Goal: Task Accomplishment & Management: Manage account settings

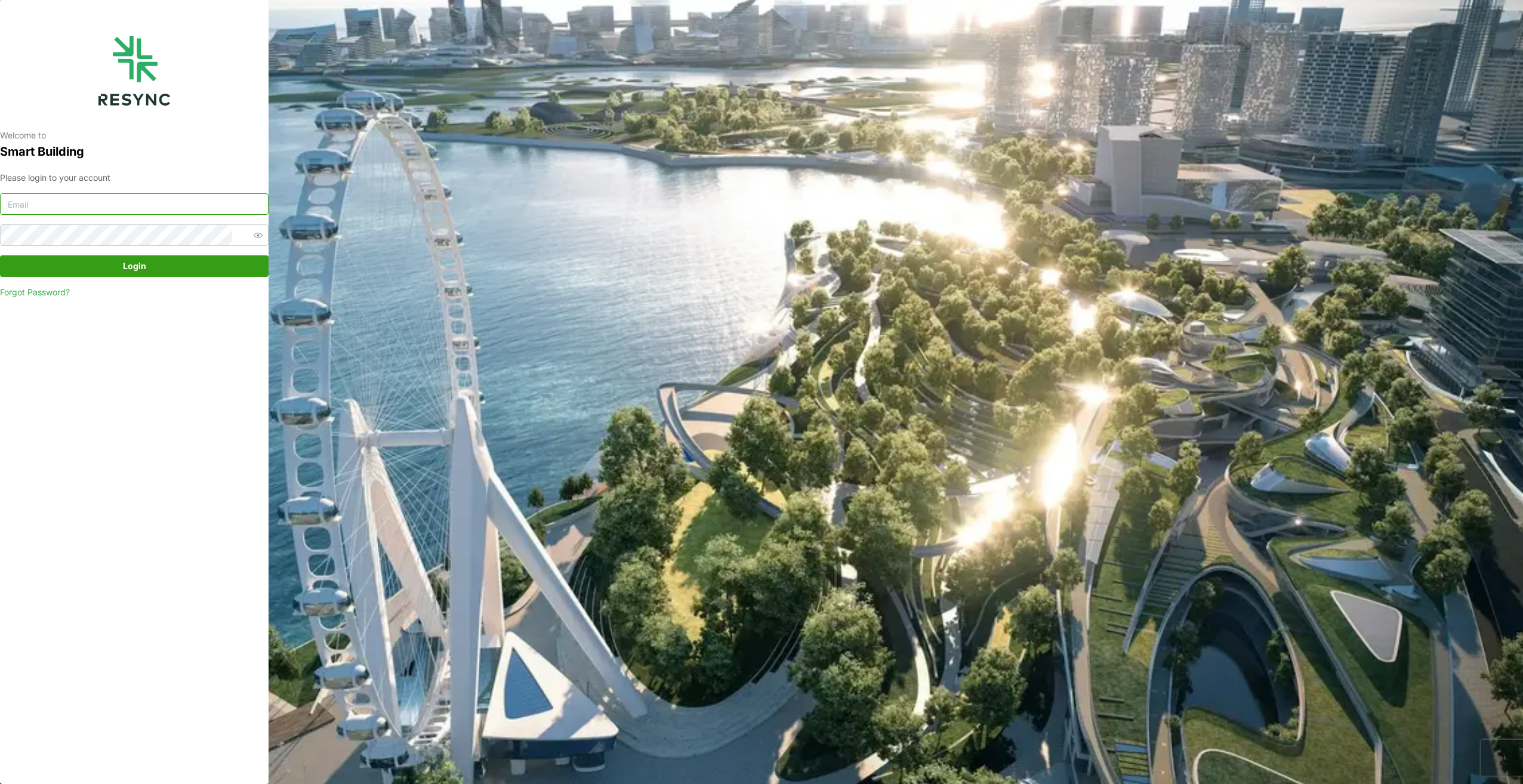
click at [134, 208] on input at bounding box center [134, 205] width 269 height 22
paste input "andrew.ong@continental.com"
type input "andrew.ong@continental.com"
click at [132, 269] on span "Login" at bounding box center [134, 266] width 24 height 21
click at [114, 266] on span "Login" at bounding box center [134, 266] width 246 height 21
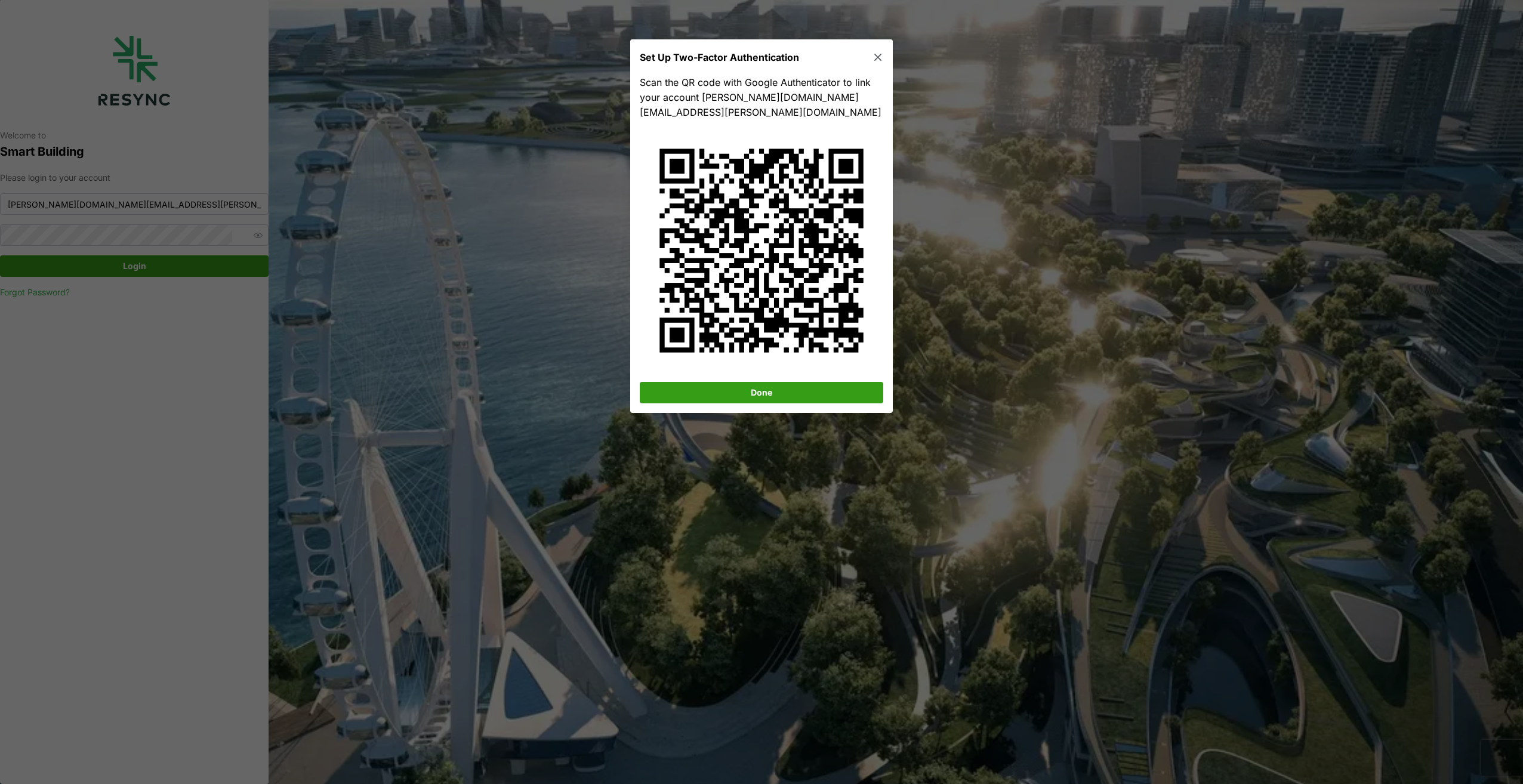
click at [881, 57] on icon "button" at bounding box center [878, 57] width 12 height 12
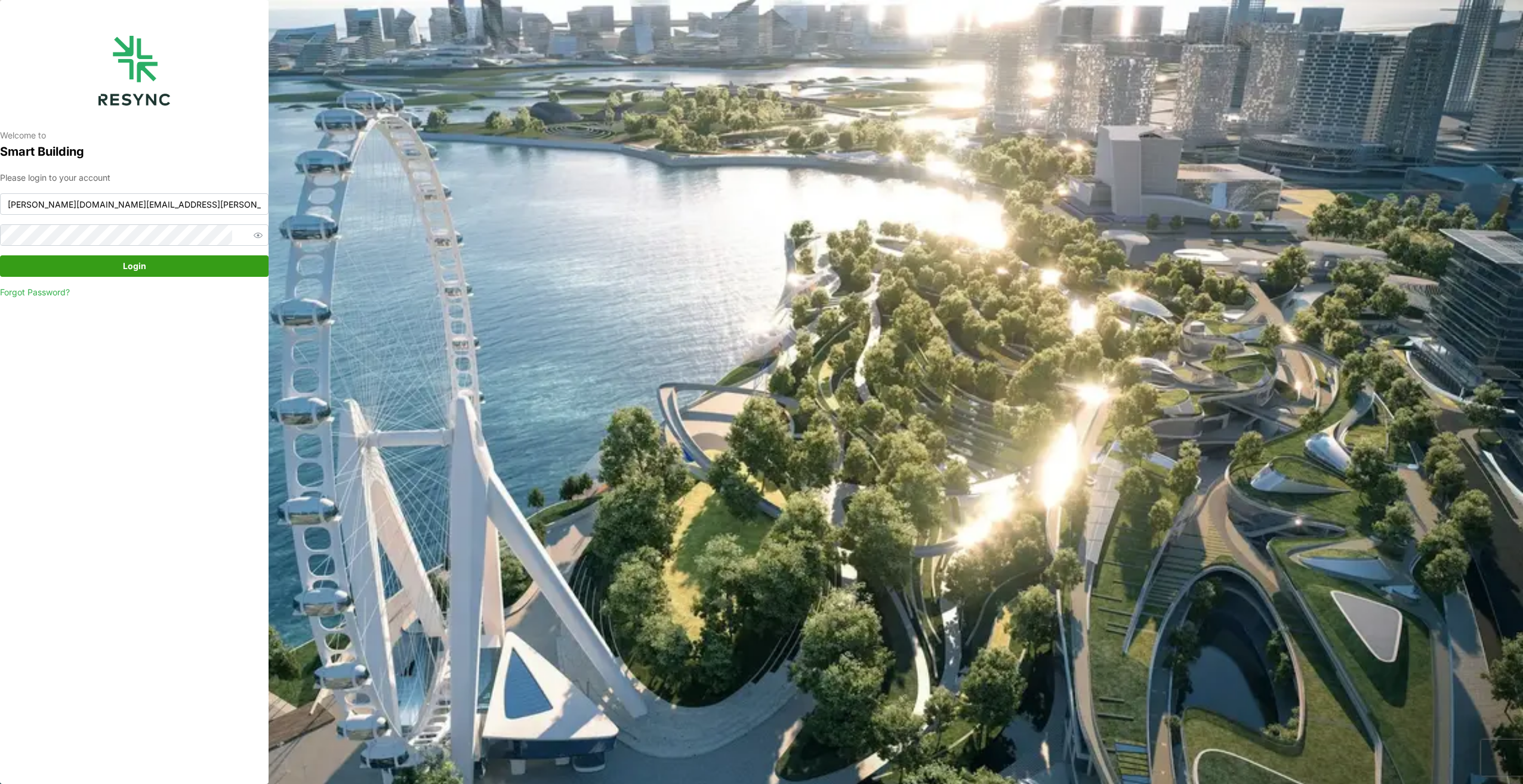
click at [159, 265] on span "Login" at bounding box center [134, 266] width 246 height 21
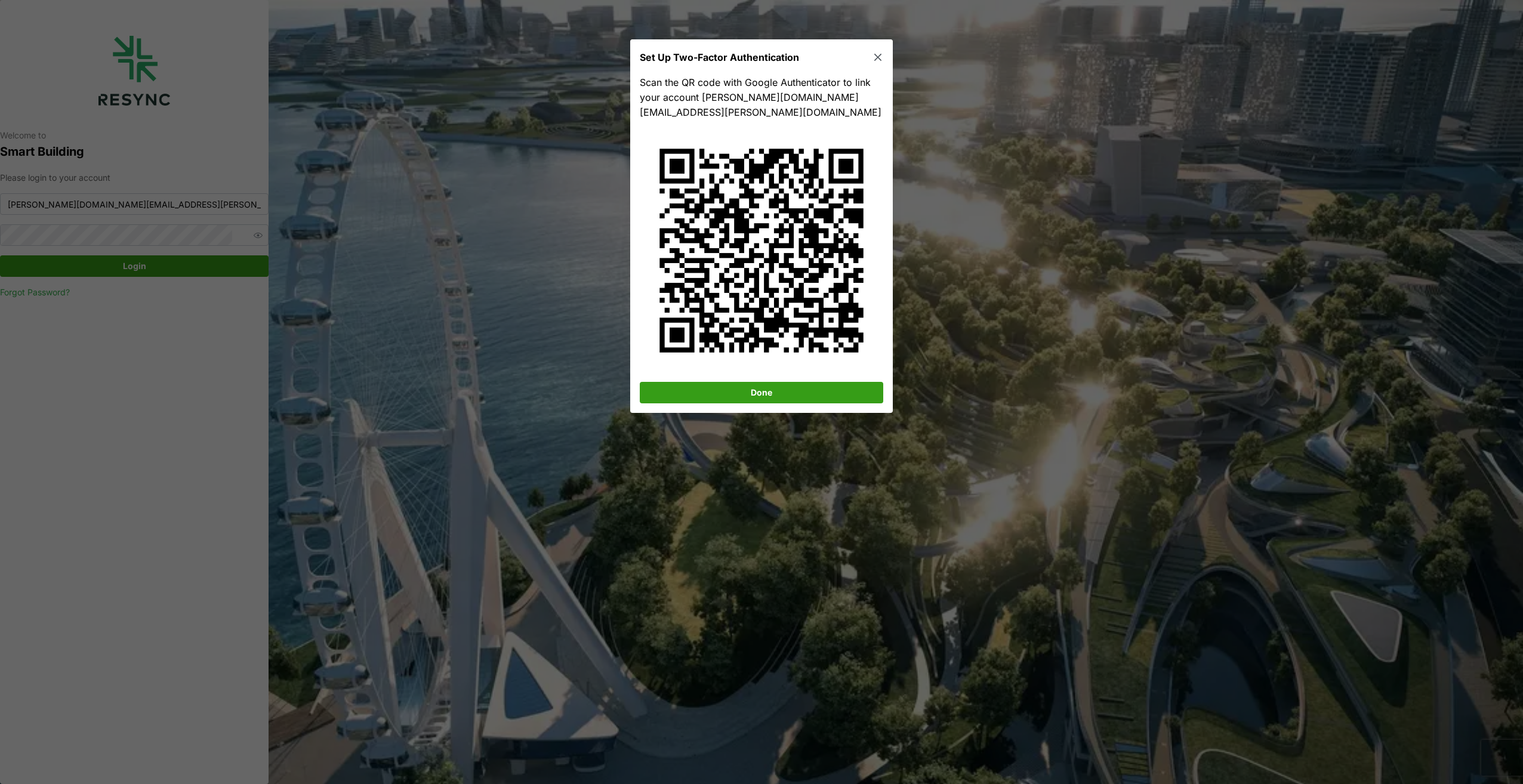
click at [818, 383] on span "Done" at bounding box center [761, 392] width 221 height 21
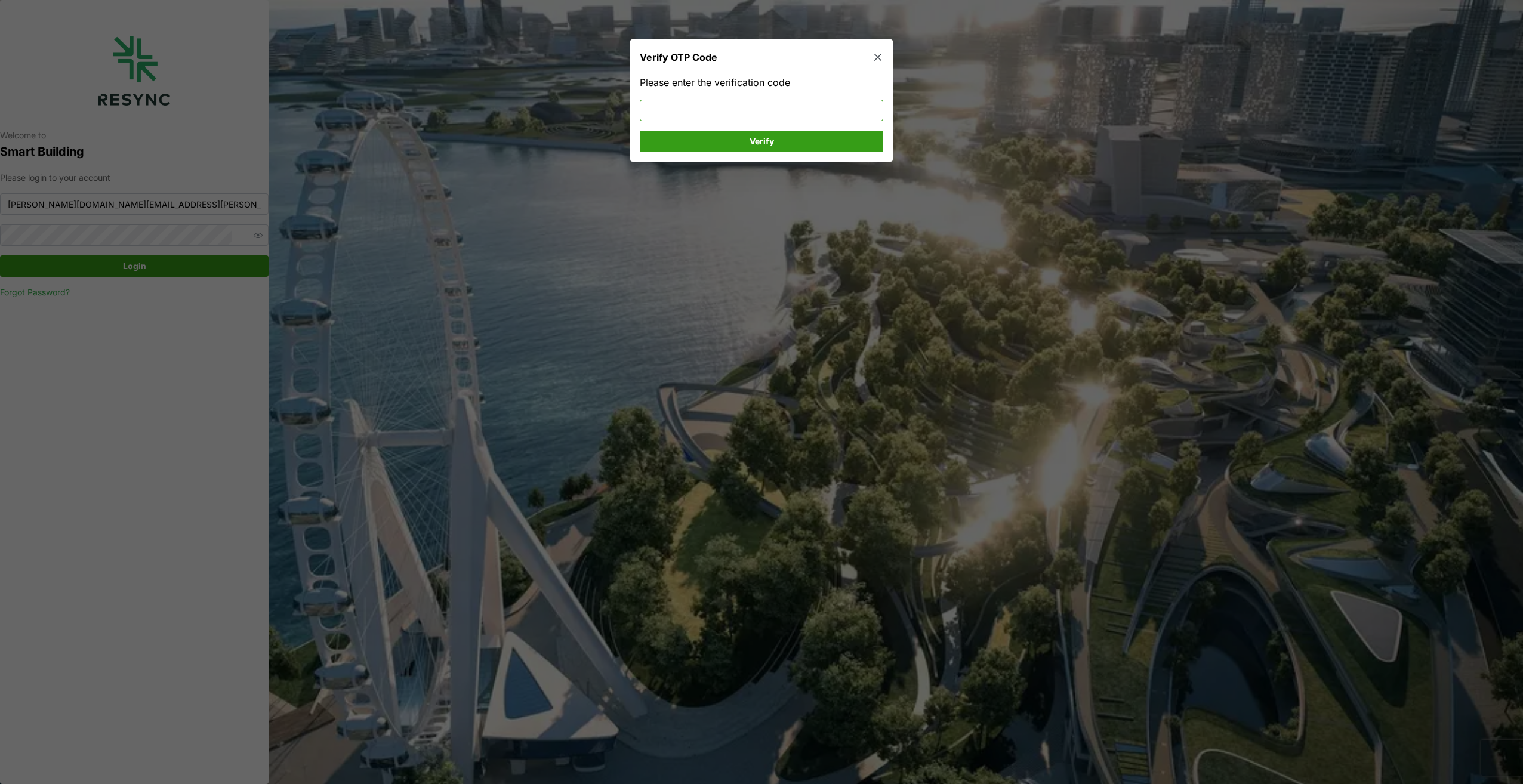
click at [762, 105] on input at bounding box center [762, 110] width 243 height 22
type input "9"
click at [744, 143] on span "Verify" at bounding box center [761, 140] width 221 height 21
drag, startPoint x: 724, startPoint y: 114, endPoint x: 634, endPoint y: 118, distance: 90.1
click at [634, 118] on div "Please enter the verification code 074898 Verify" at bounding box center [762, 119] width 263 height 87
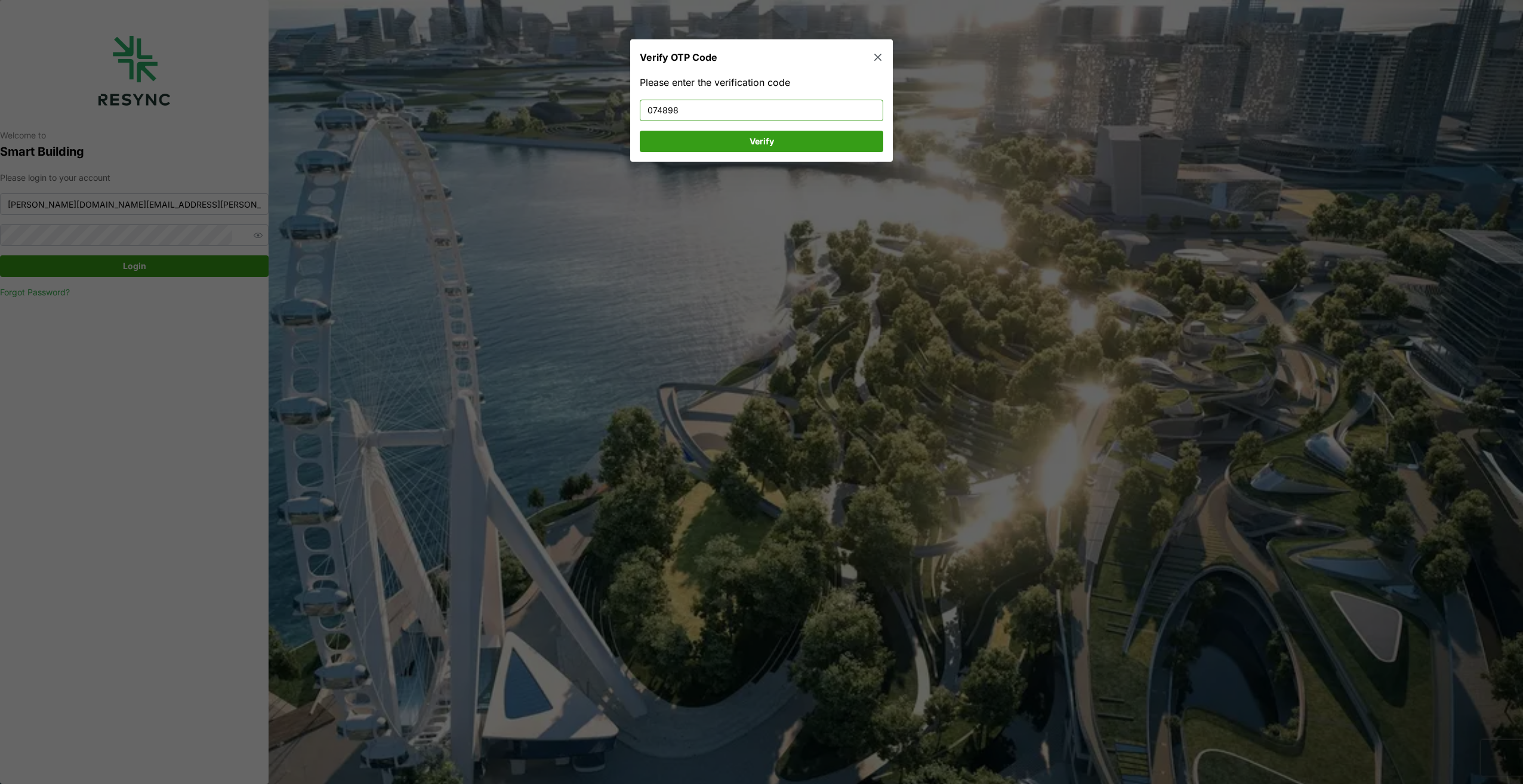
type input "0"
click at [756, 137] on span "Verify" at bounding box center [762, 140] width 25 height 21
drag, startPoint x: 688, startPoint y: 106, endPoint x: 615, endPoint y: 108, distance: 73.0
click at [615, 783] on div "Verify OTP Code Please enter the verification code 986134 Verify" at bounding box center [762, 784] width 1523 height 0
type input "313874"
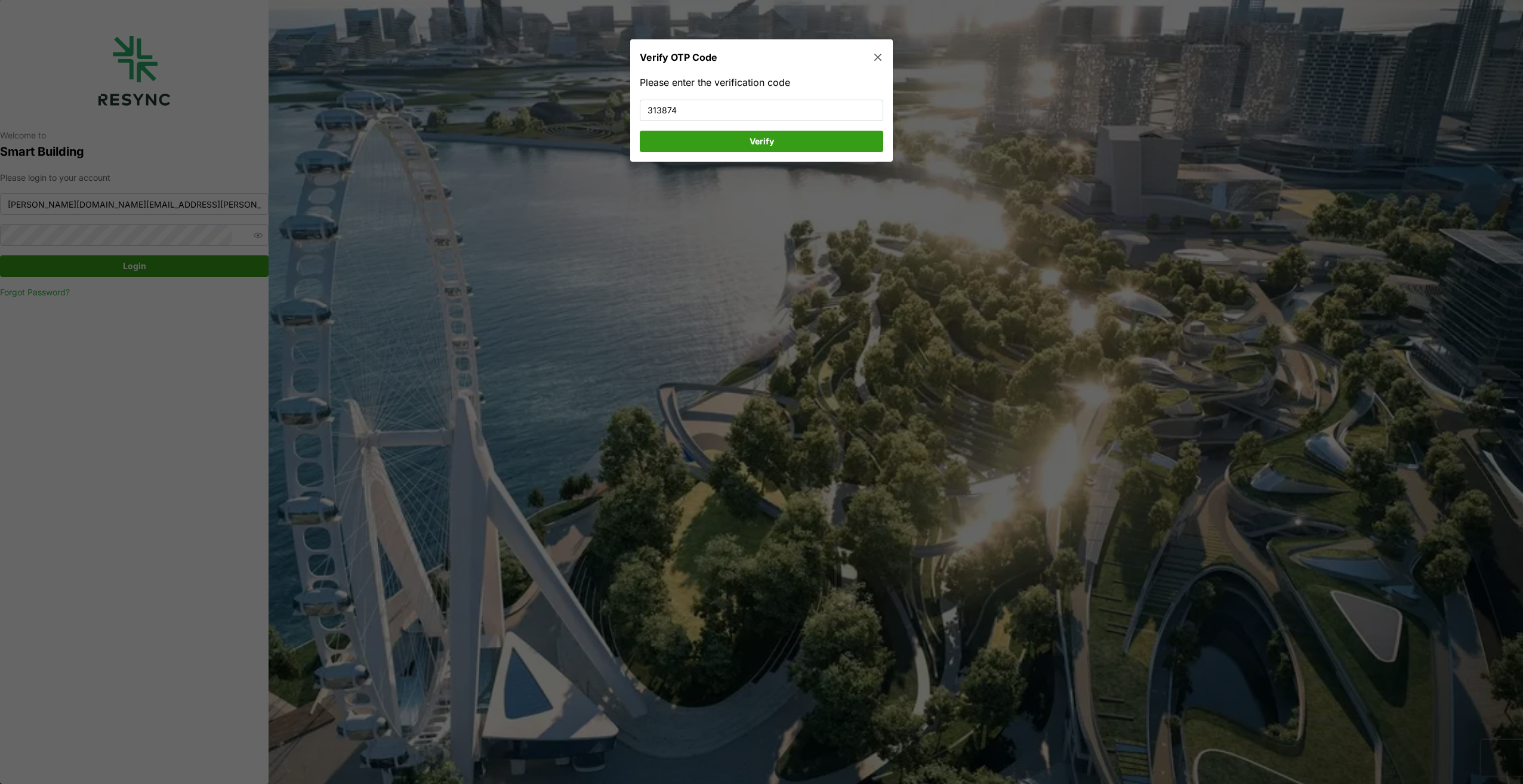
click at [789, 136] on span "Verify" at bounding box center [761, 140] width 221 height 21
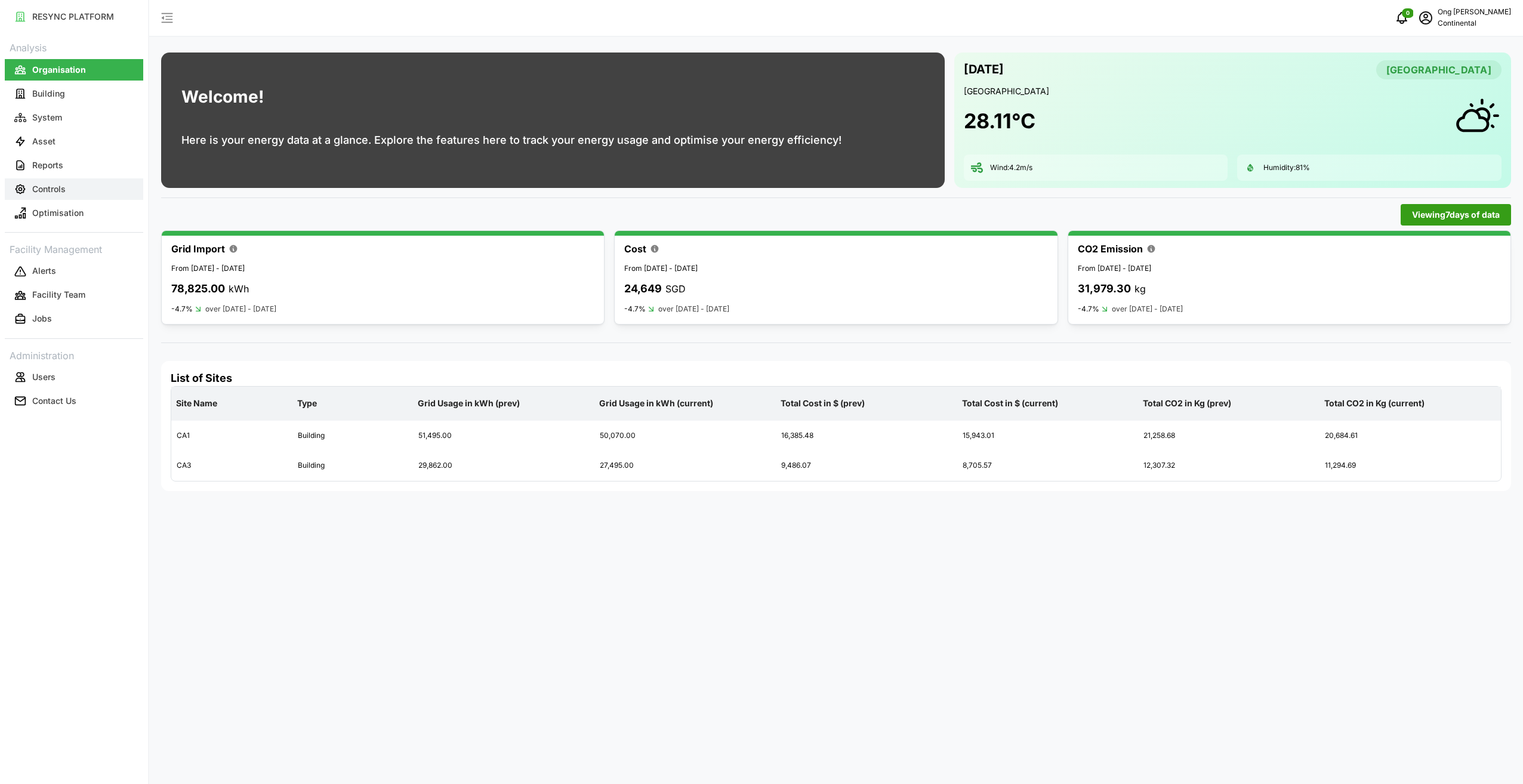
click at [67, 189] on button "Controls" at bounding box center [74, 189] width 138 height 22
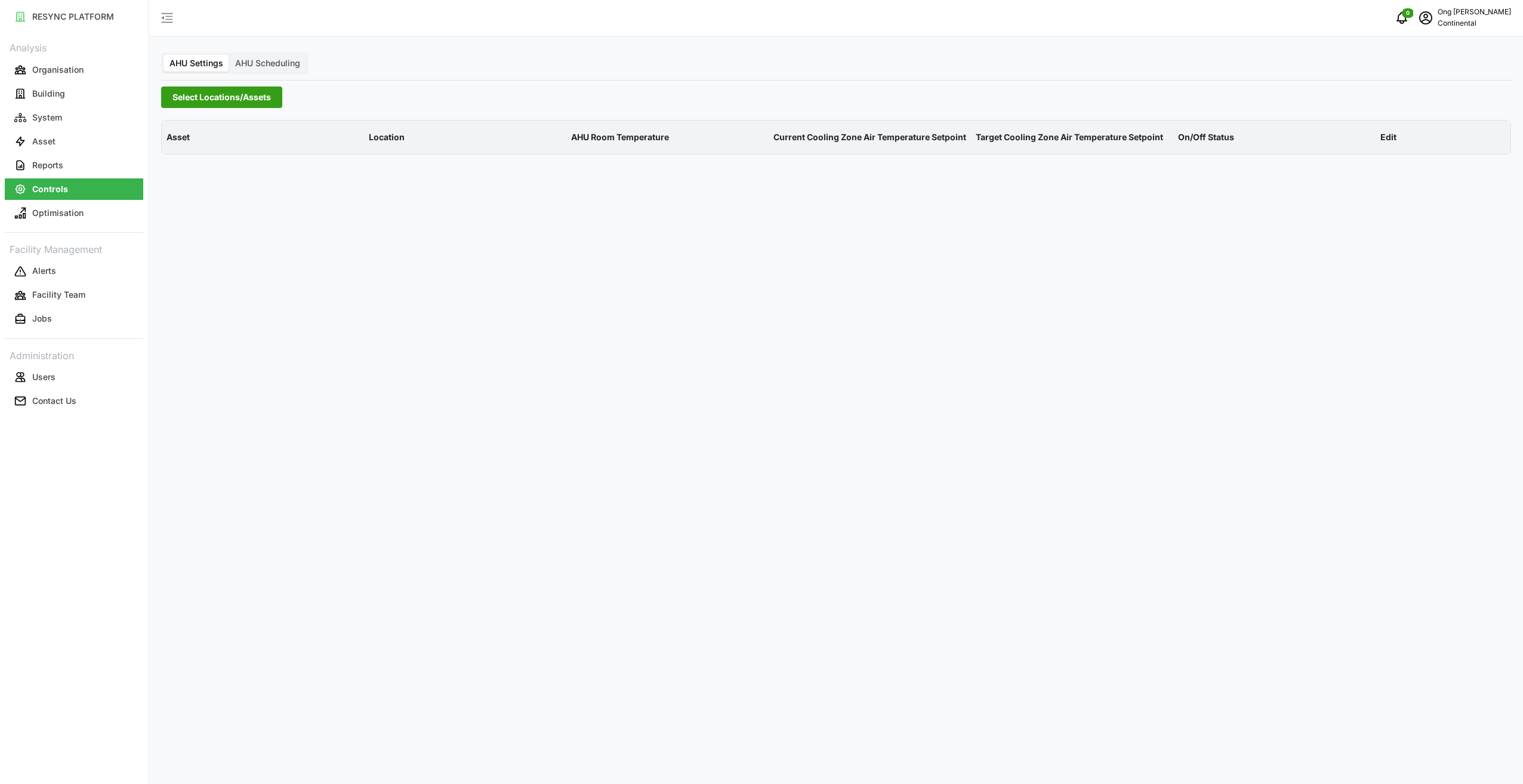
click at [212, 97] on span "Select Locations/Assets" at bounding box center [222, 97] width 99 height 21
click at [178, 149] on icon at bounding box center [177, 151] width 10 height 10
click at [201, 168] on span "Select CA1" at bounding box center [201, 169] width 8 height 8
click at [502, 687] on div "AHU Settings AHU Scheduling Select Locations/Assets Asset Location AHU Room Tem…" at bounding box center [836, 392] width 1374 height 784
click at [211, 95] on span "Select Locations/Assets" at bounding box center [222, 97] width 99 height 21
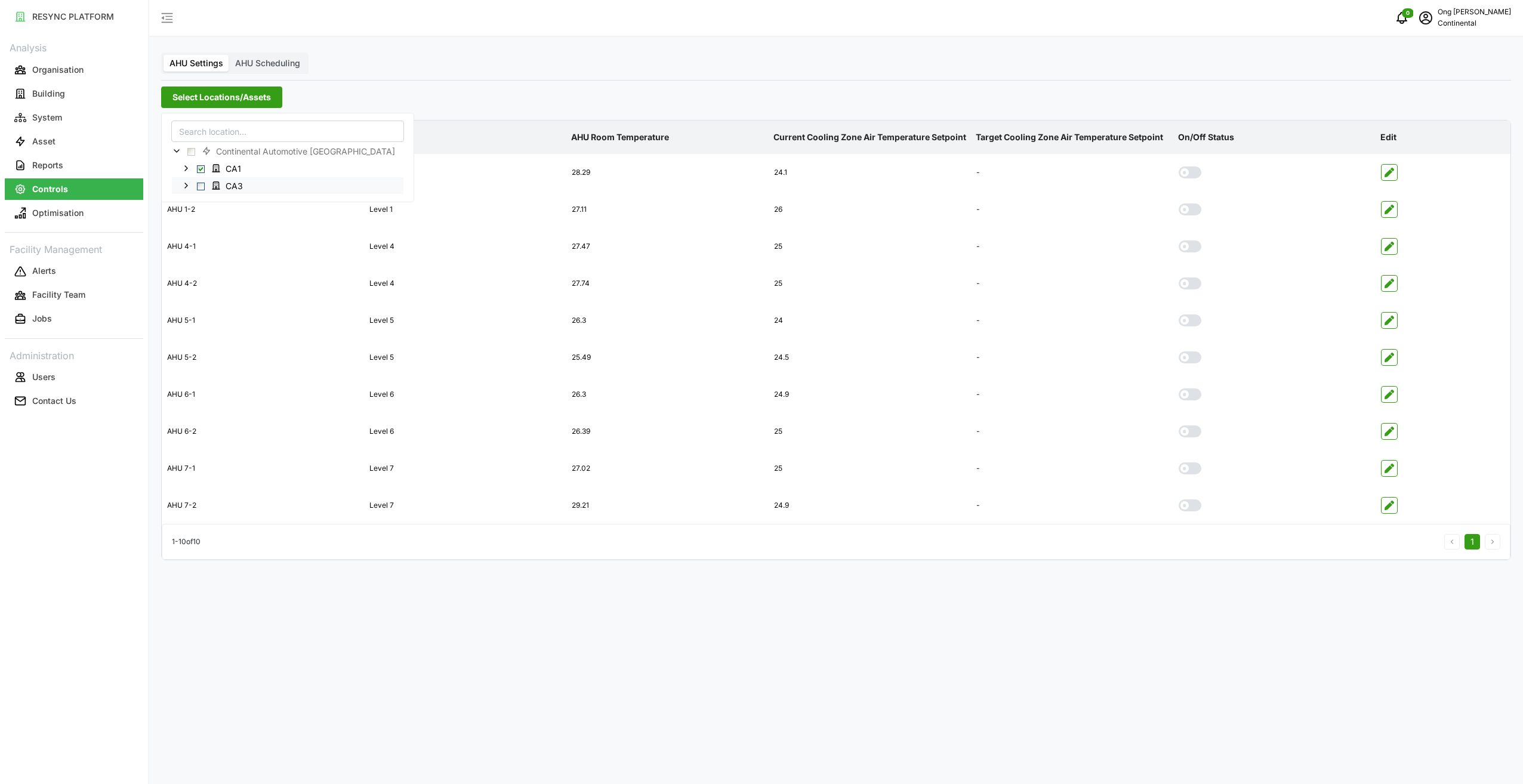
click at [198, 189] on span "Select CA3" at bounding box center [201, 186] width 8 height 8
click at [272, 59] on span "AHU Scheduling" at bounding box center [268, 63] width 65 height 10
click at [229, 55] on input "AHU Scheduling" at bounding box center [229, 55] width 0 height 0
click at [279, 65] on span "AHU Scheduling" at bounding box center [268, 63] width 65 height 10
click at [229, 55] on input "AHU Scheduling" at bounding box center [229, 55] width 0 height 0
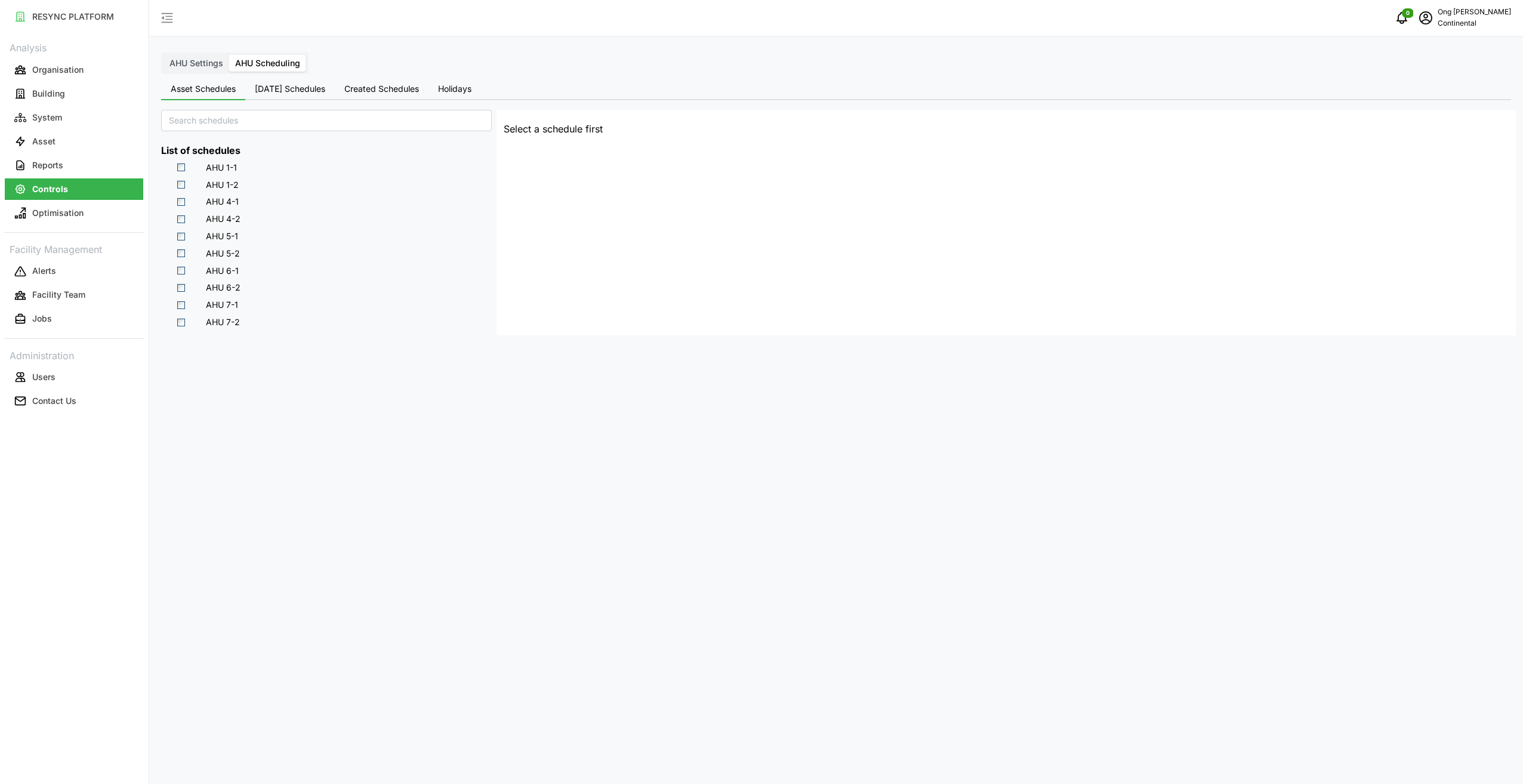
click at [295, 85] on span "[DATE] Schedules" at bounding box center [290, 89] width 70 height 8
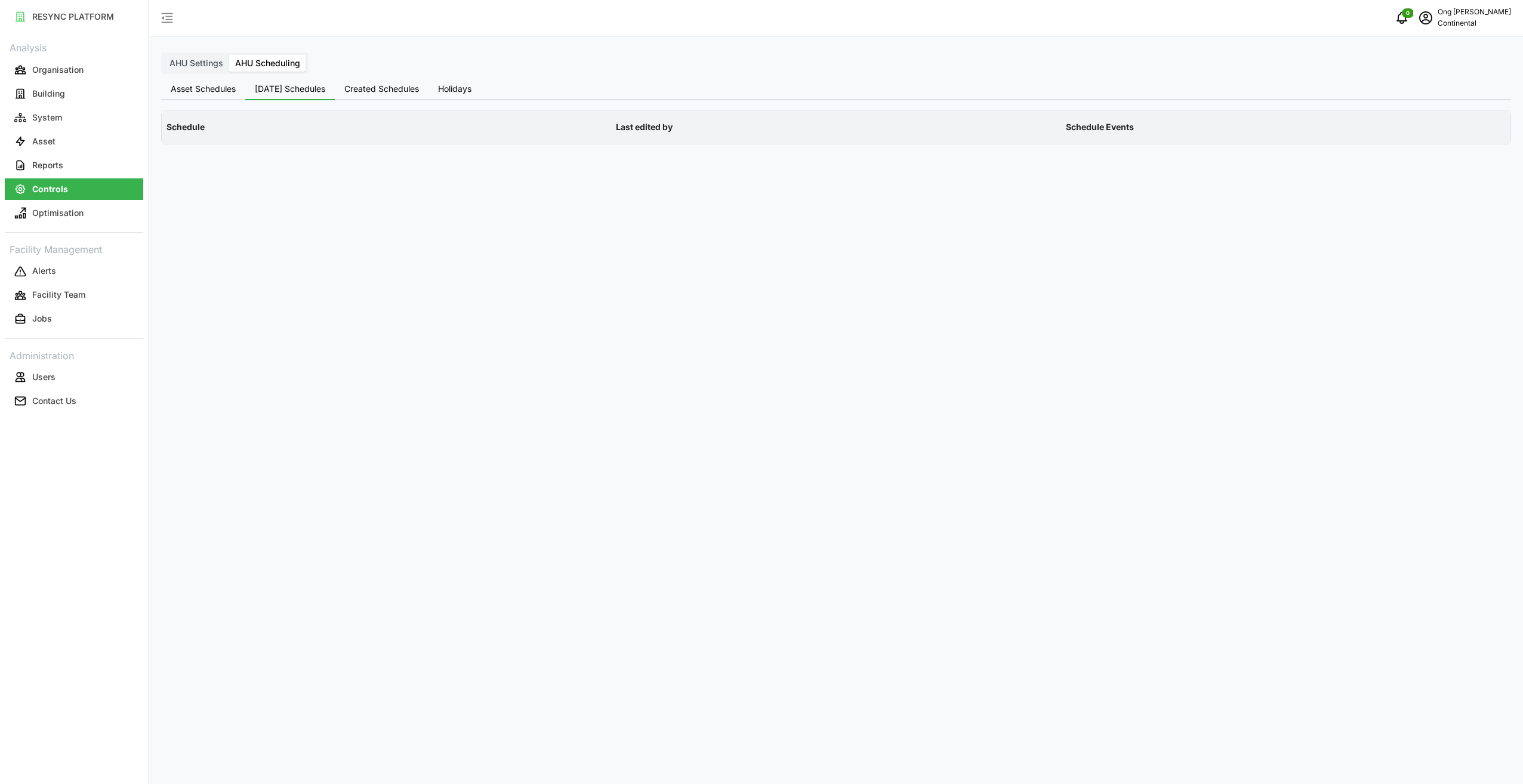
click at [370, 88] on span "Created Schedules" at bounding box center [381, 89] width 74 height 8
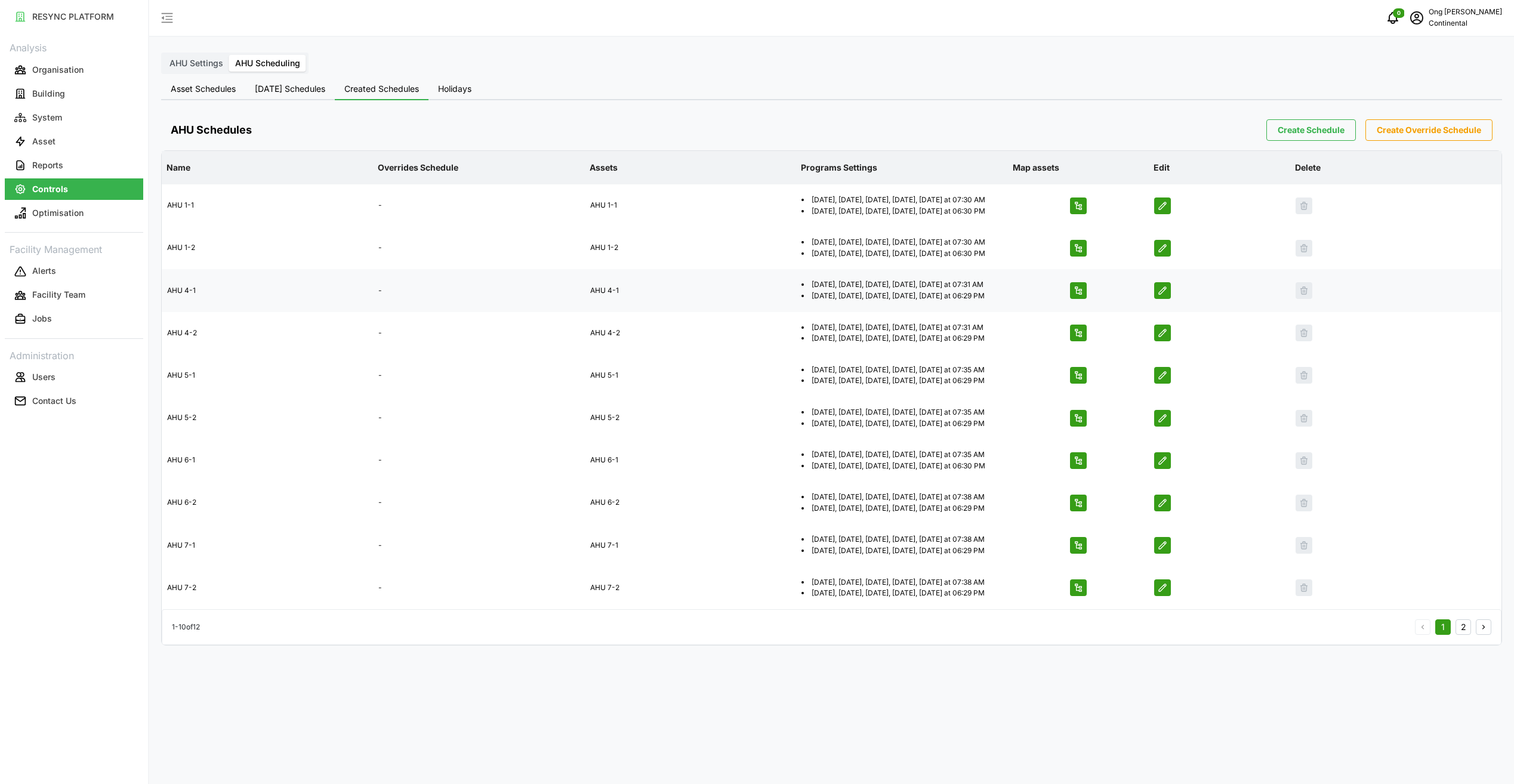
scroll to position [96, 0]
click at [1464, 635] on button "2" at bounding box center [1464, 627] width 16 height 16
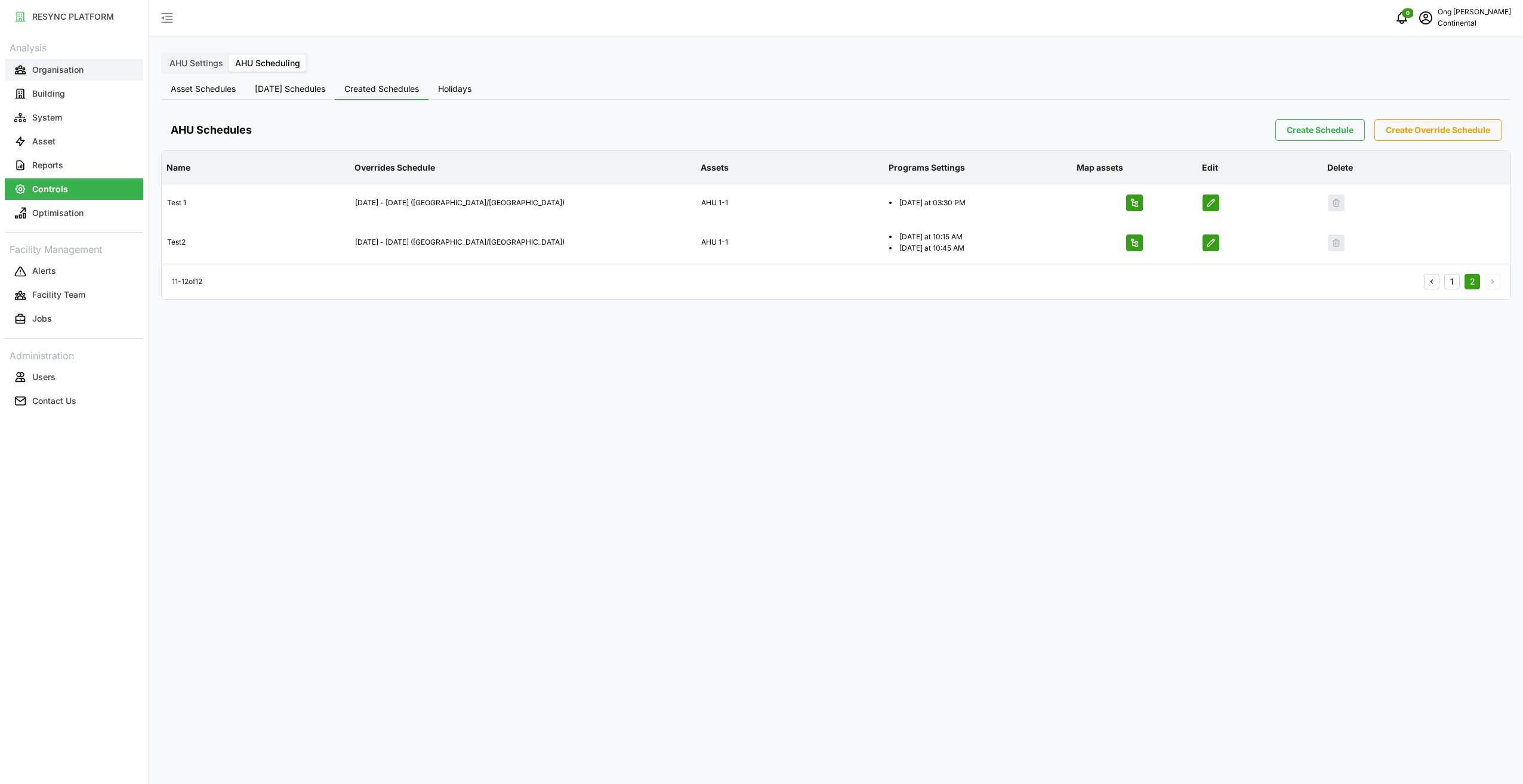
click at [80, 69] on p "Organisation" at bounding box center [58, 70] width 51 height 12
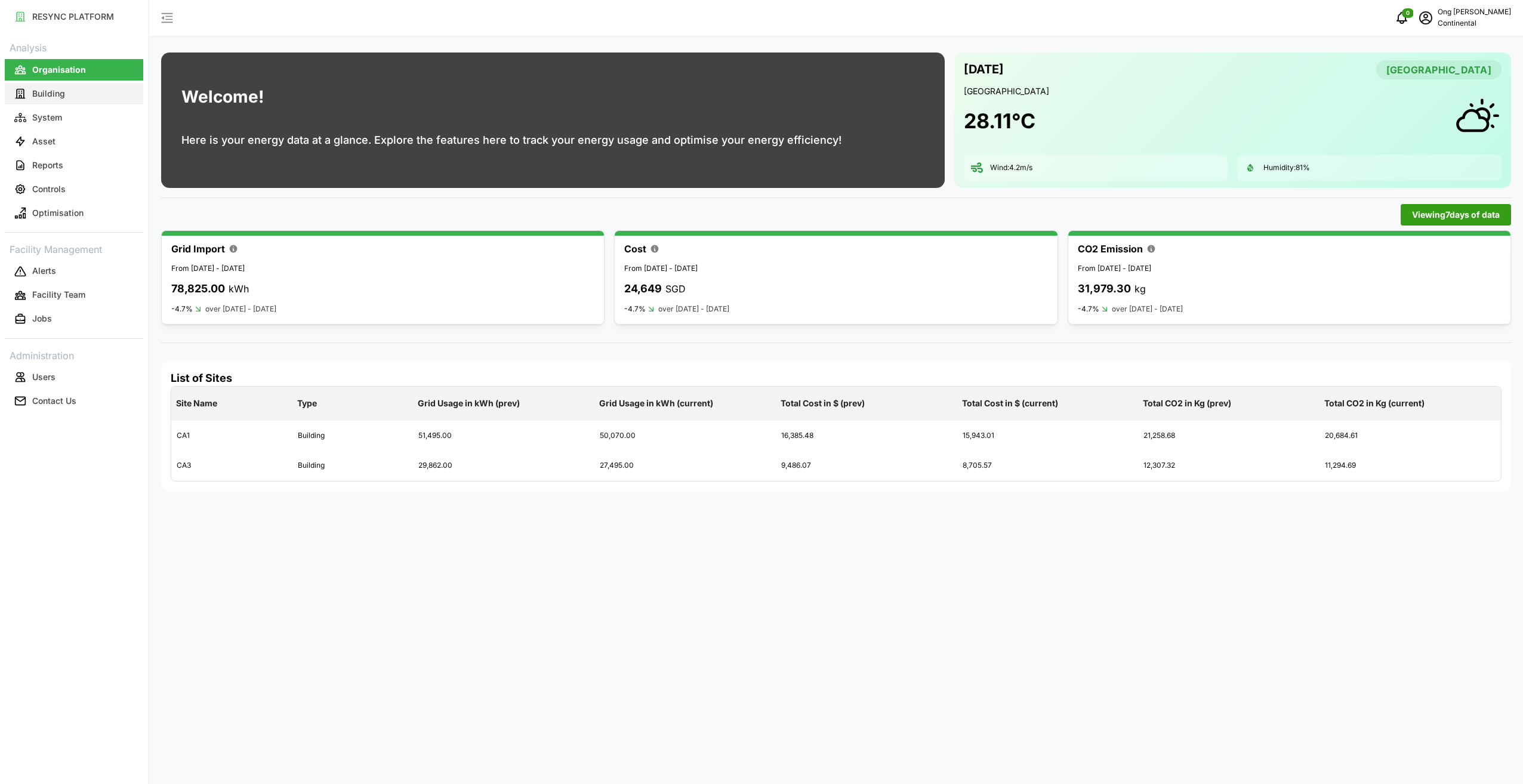
click at [64, 96] on p "Building" at bounding box center [48, 94] width 33 height 12
